Goal: Transaction & Acquisition: Purchase product/service

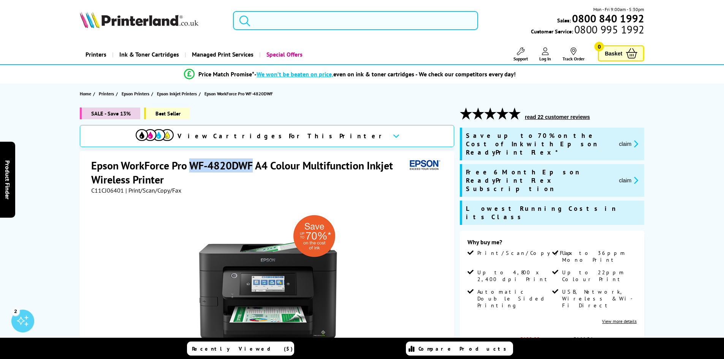
click at [362, 22] on input "search" at bounding box center [355, 20] width 245 height 19
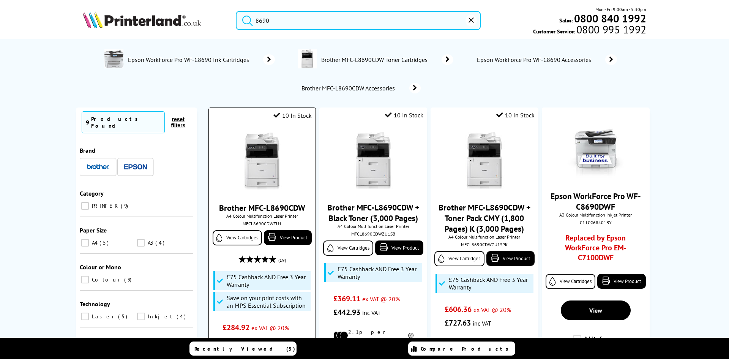
type input "8690"
click at [270, 160] on img at bounding box center [262, 161] width 57 height 57
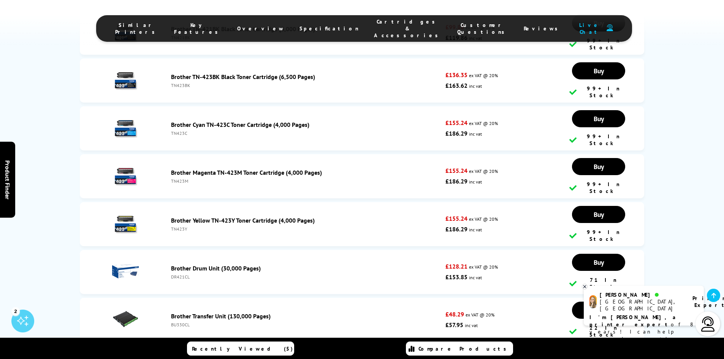
scroll to position [3068, 0]
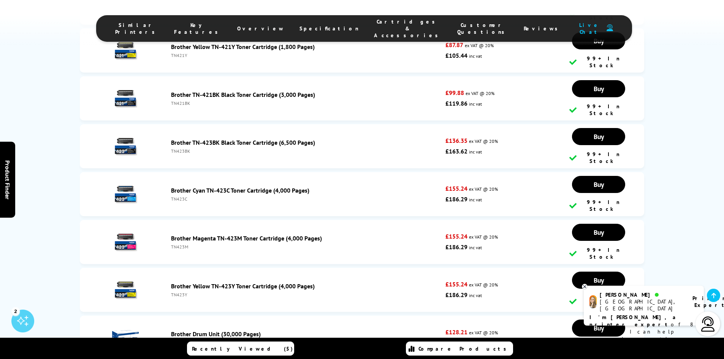
scroll to position [3009, 0]
